Goal: Find contact information: Find contact information

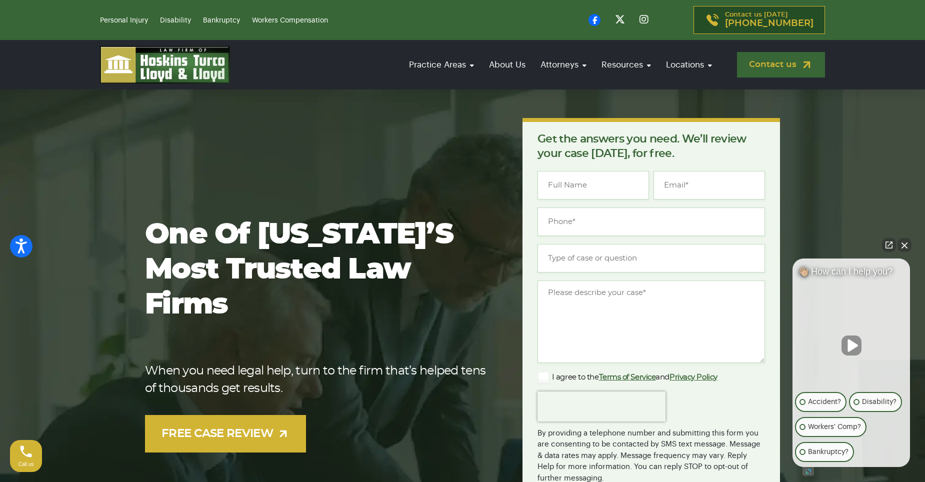
click at [791, 65] on link "Contact us" at bounding box center [781, 65] width 88 height 26
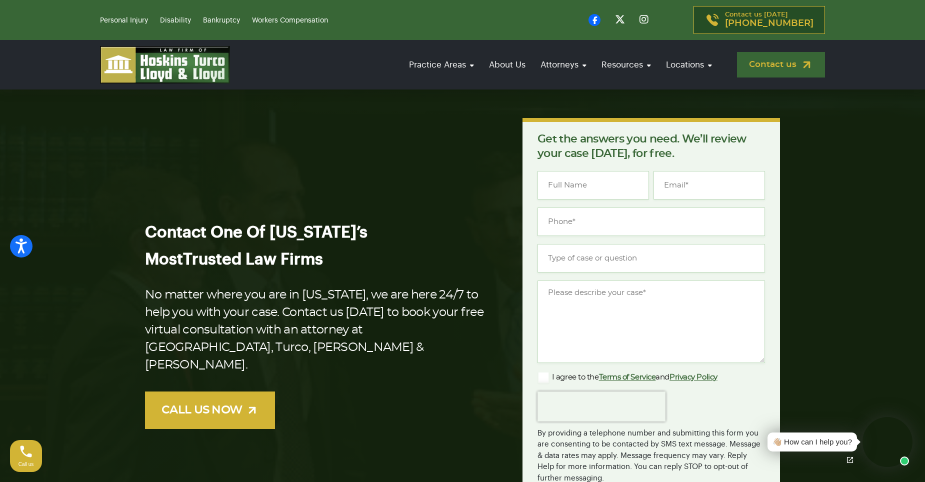
click at [784, 65] on link "Contact us" at bounding box center [781, 65] width 88 height 26
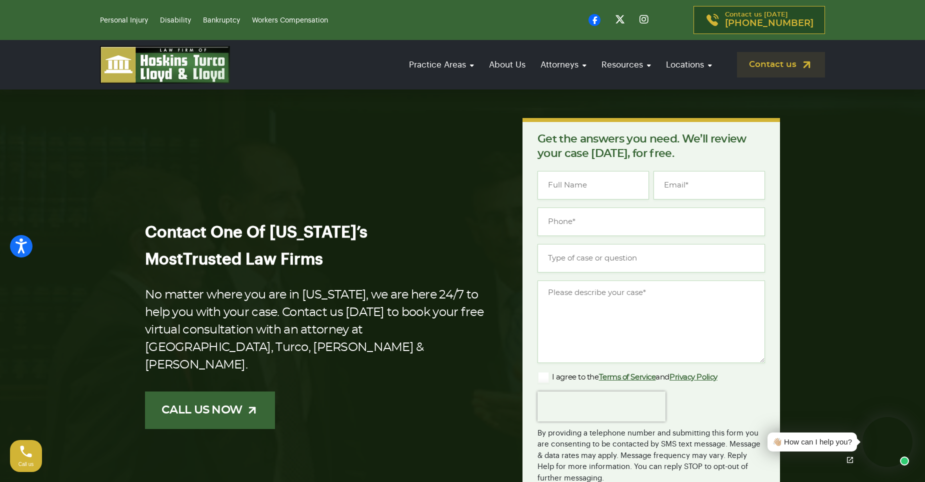
click at [249, 402] on link "CALL US NOW" at bounding box center [210, 411] width 130 height 38
